Goal: Manage account settings

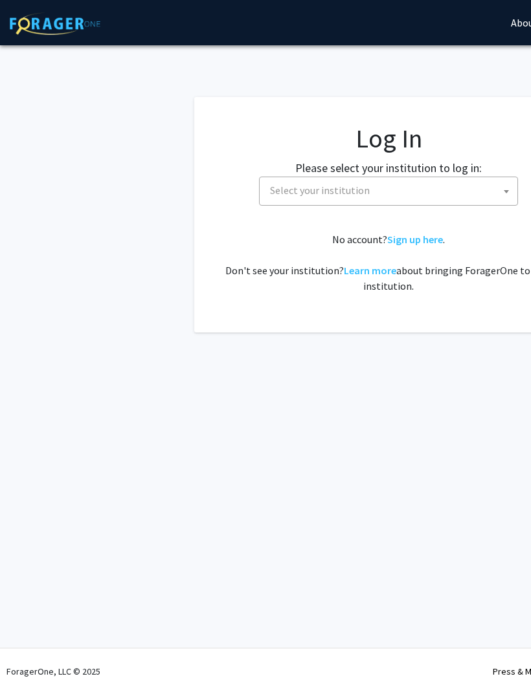
select select
click at [342, 193] on span "Select your institution" at bounding box center [320, 190] width 100 height 13
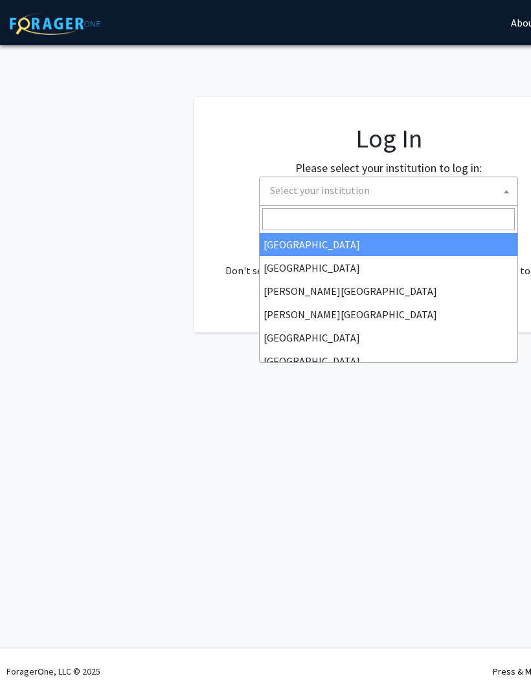
click at [316, 197] on span "Select your institution" at bounding box center [391, 190] width 252 height 27
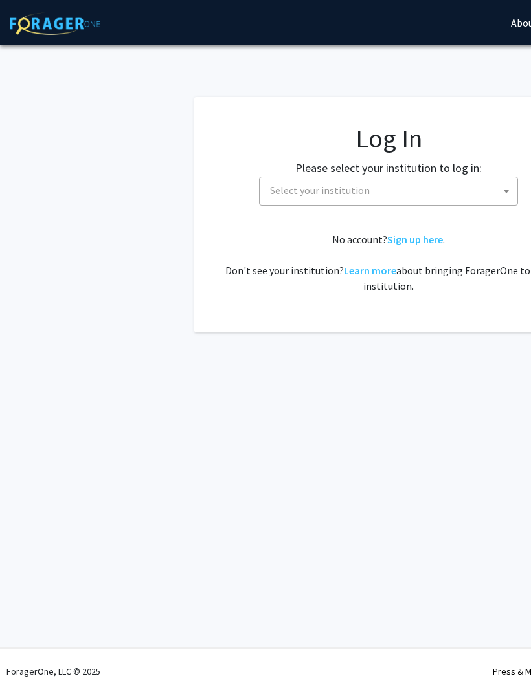
click at [320, 192] on span "Select your institution" at bounding box center [320, 190] width 100 height 13
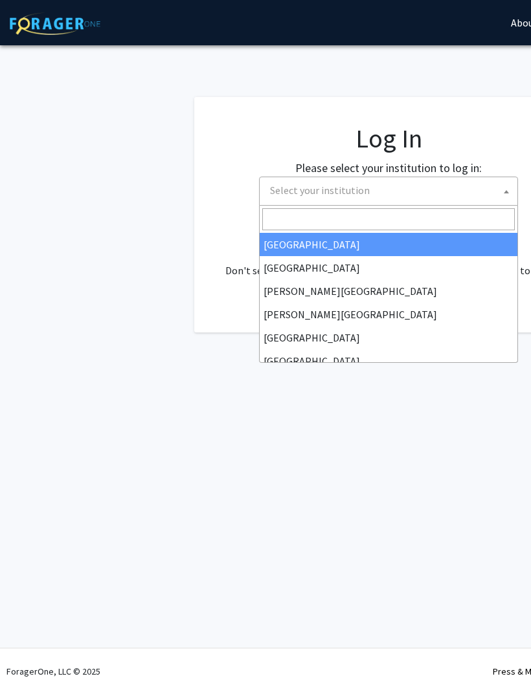
click at [304, 225] on input "Search" at bounding box center [388, 219] width 252 height 22
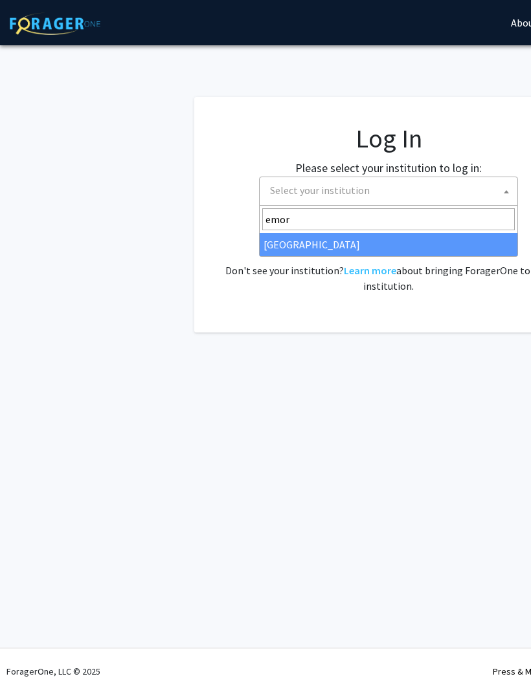
type input "emory"
select select "12"
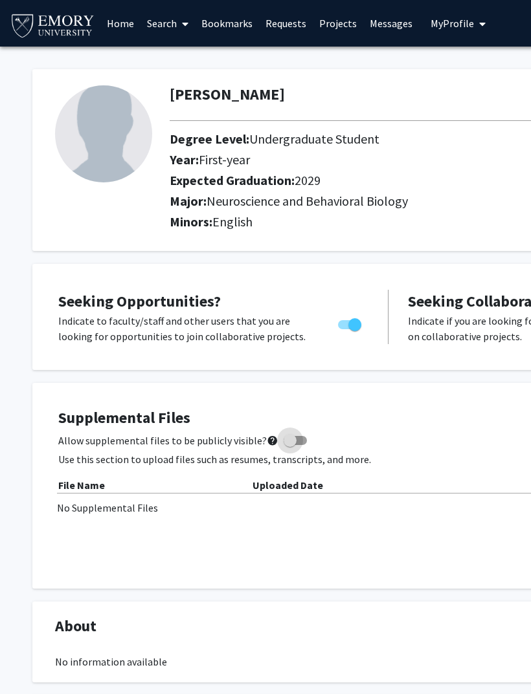
click at [272, 433] on mat-icon "help" at bounding box center [273, 441] width 12 height 16
click at [289, 445] on input "Allow supplemental files to be publicly visible? help" at bounding box center [289, 445] width 1 height 1
checkbox input "true"
